Goal: Find contact information: Find contact information

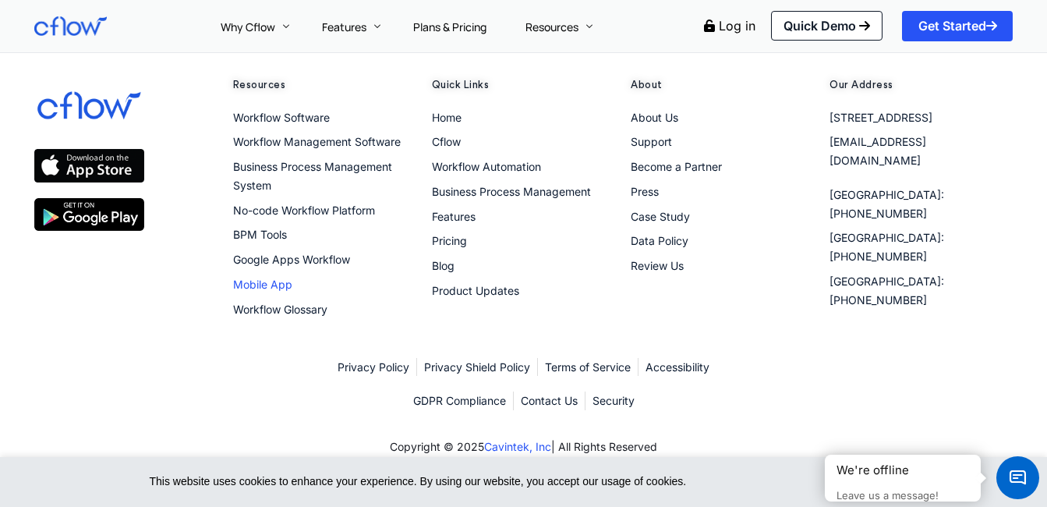
scroll to position [3598, 0]
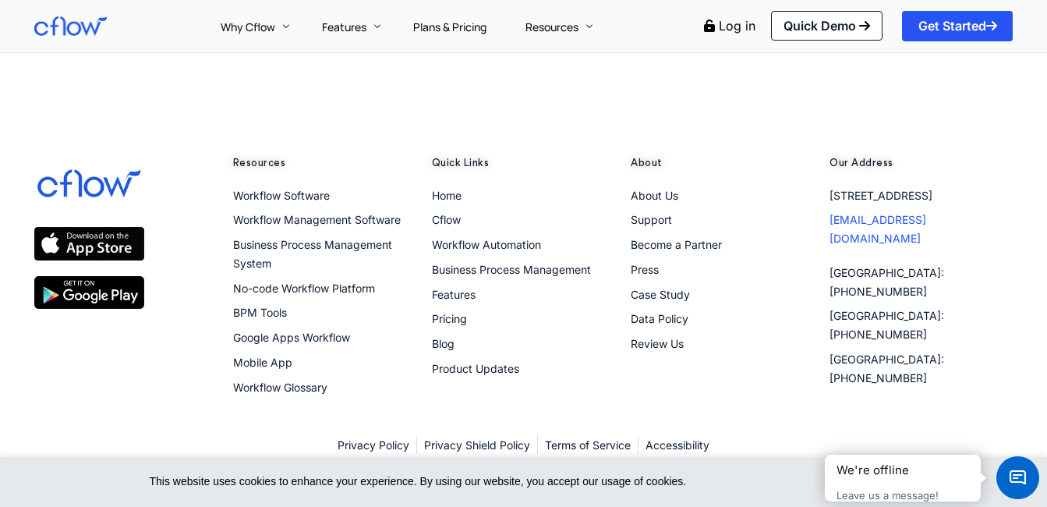
drag, startPoint x: 960, startPoint y: 225, endPoint x: 950, endPoint y: 236, distance: 14.3
click at [950, 236] on ul "[STREET_ADDRESS] [EMAIL_ADDRESS][DOMAIN_NAME]" at bounding box center [921, 217] width 183 height 62
click at [950, 236] on link "[EMAIL_ADDRESS][DOMAIN_NAME]" at bounding box center [921, 229] width 183 height 37
click at [950, 242] on link "[EMAIL_ADDRESS][DOMAIN_NAME]" at bounding box center [921, 229] width 183 height 37
click at [971, 257] on div "Our Address [STREET_ADDRESS] [EMAIL_ADDRESS][DOMAIN_NAME] [GEOGRAPHIC_DATA]: [P…" at bounding box center [921, 276] width 199 height 256
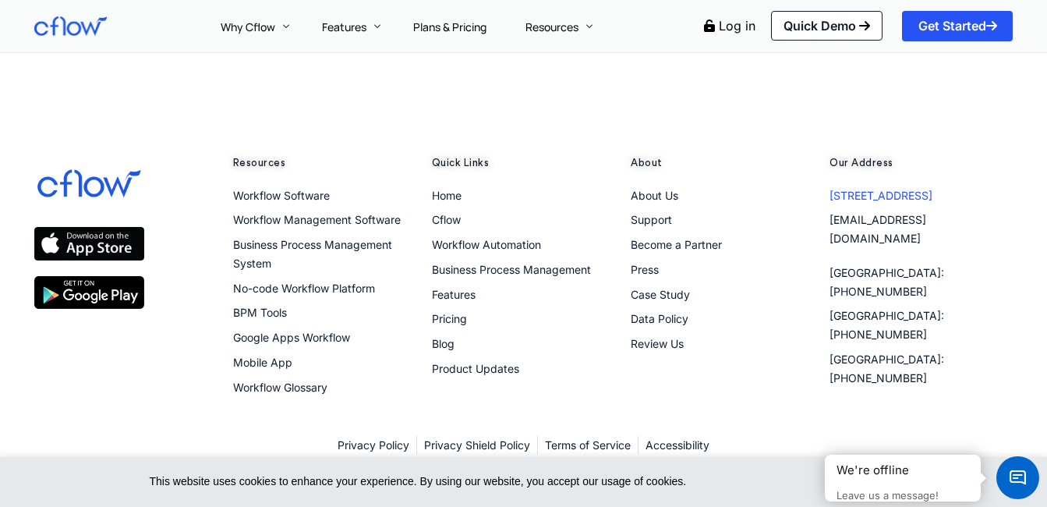
click at [933, 208] on li "[STREET_ADDRESS]" at bounding box center [921, 197] width 183 height 22
drag, startPoint x: 933, startPoint y: 225, endPoint x: 962, endPoint y: 238, distance: 32.2
click at [962, 238] on ul "[STREET_ADDRESS] [EMAIL_ADDRESS][DOMAIN_NAME]" at bounding box center [921, 217] width 183 height 62
copy ul "[EMAIL_ADDRESS][DOMAIN_NAME]"
